Goal: Task Accomplishment & Management: Manage account settings

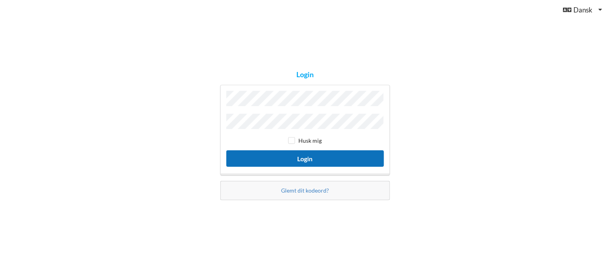
click at [267, 160] on button "Login" at bounding box center [305, 158] width 158 height 16
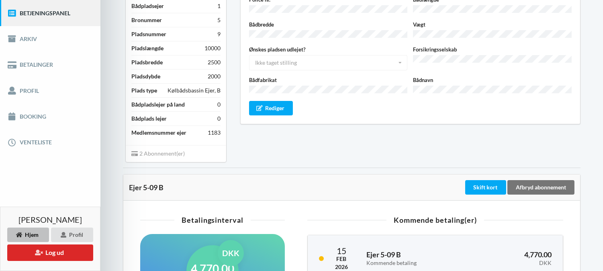
scroll to position [131, 0]
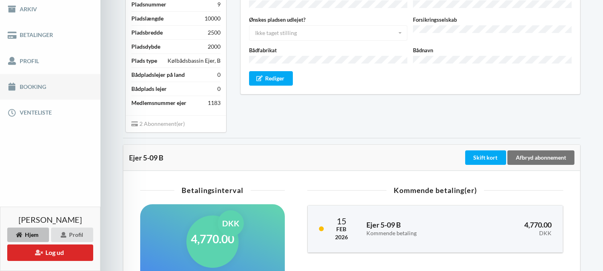
click at [34, 86] on link "Booking" at bounding box center [50, 87] width 100 height 26
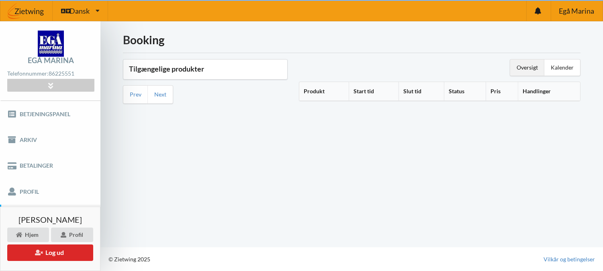
scroll to position [0, 0]
